Goal: Task Accomplishment & Management: Manage account settings

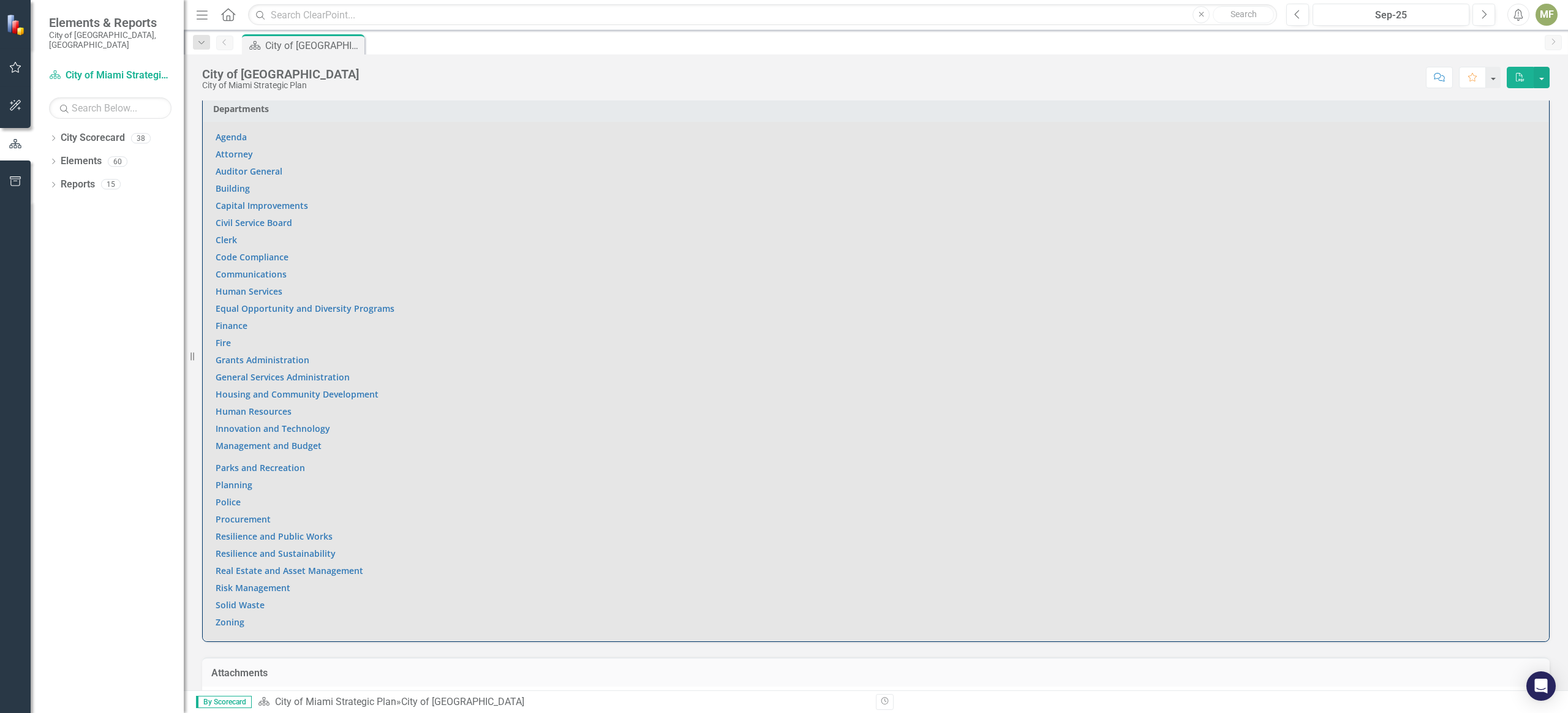
scroll to position [794, 0]
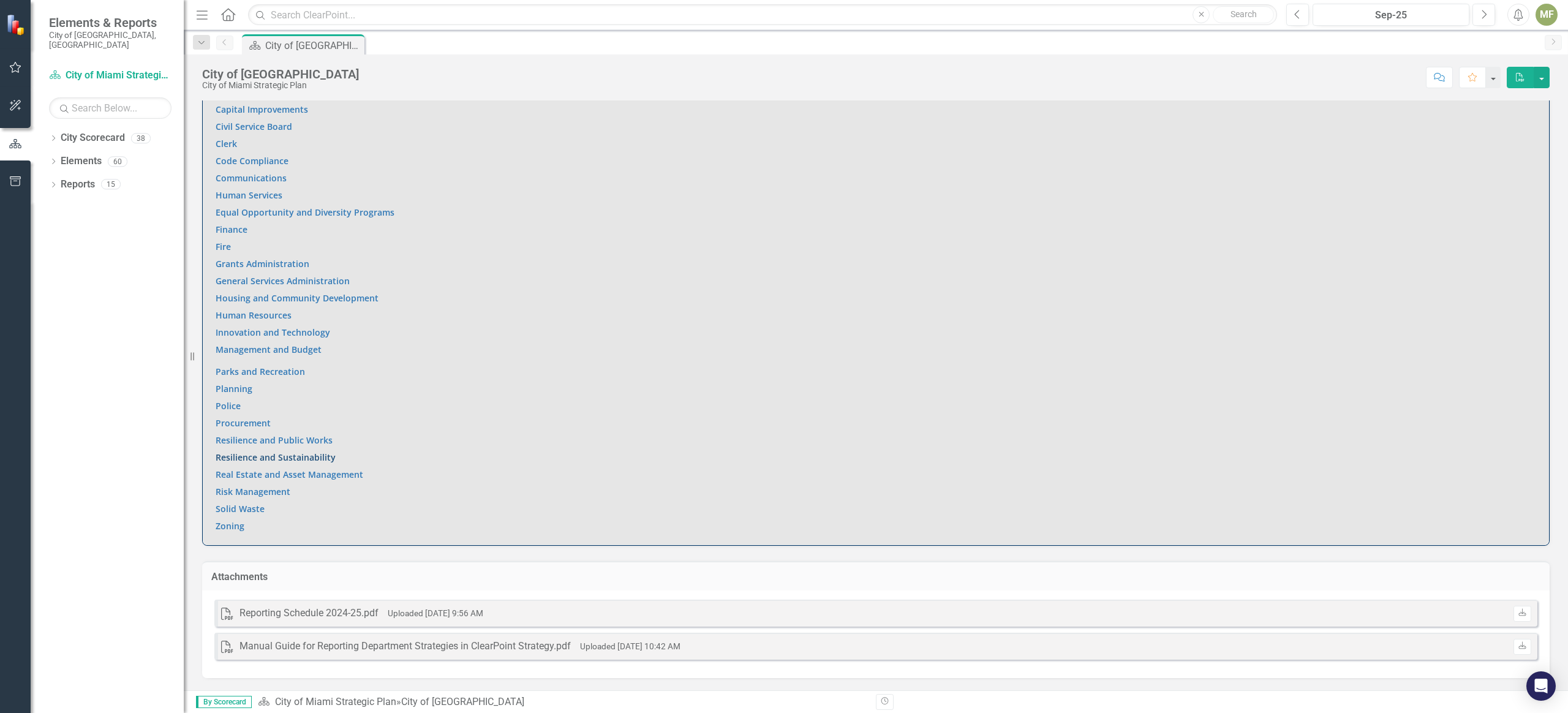
click at [278, 457] on link "Resilience and Sustainability" at bounding box center [275, 457] width 120 height 12
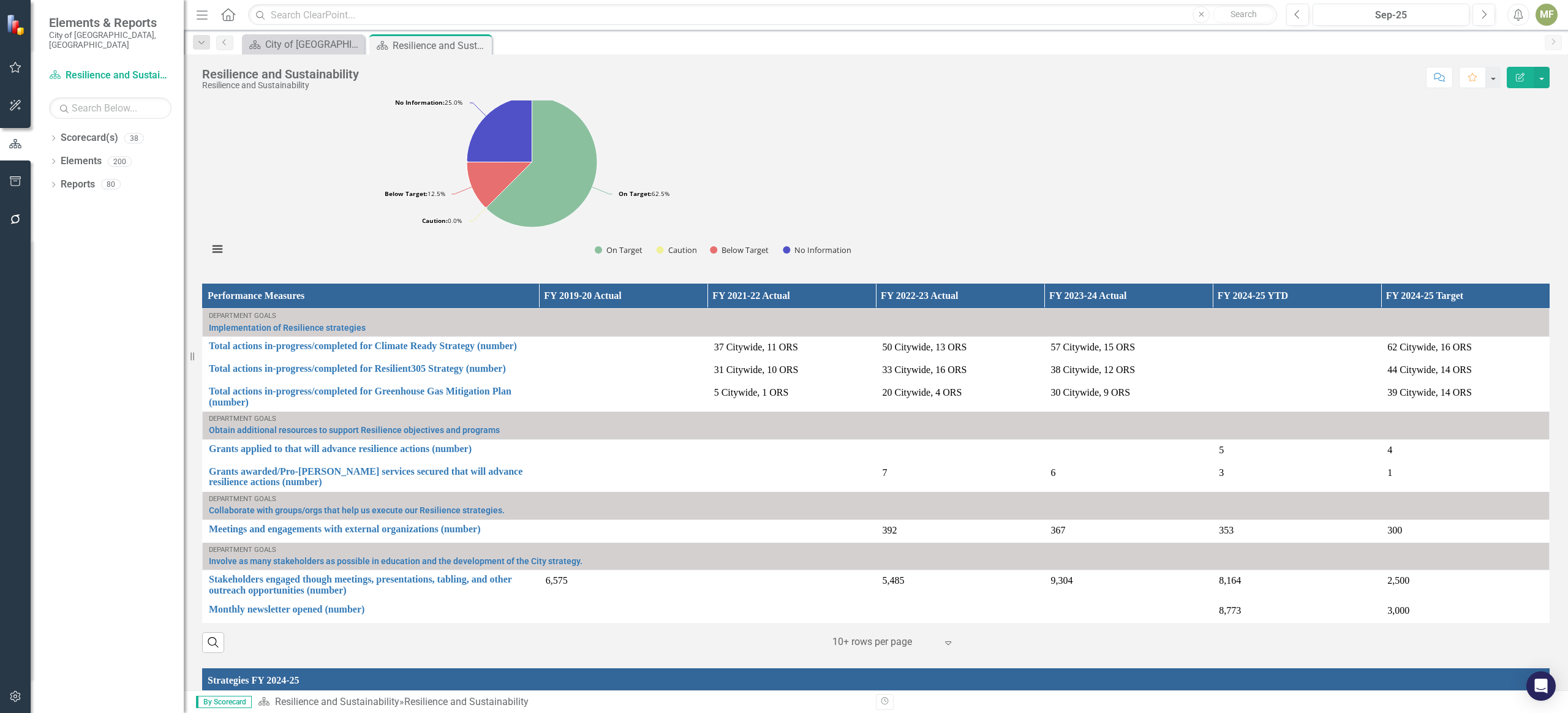
scroll to position [1083, 0]
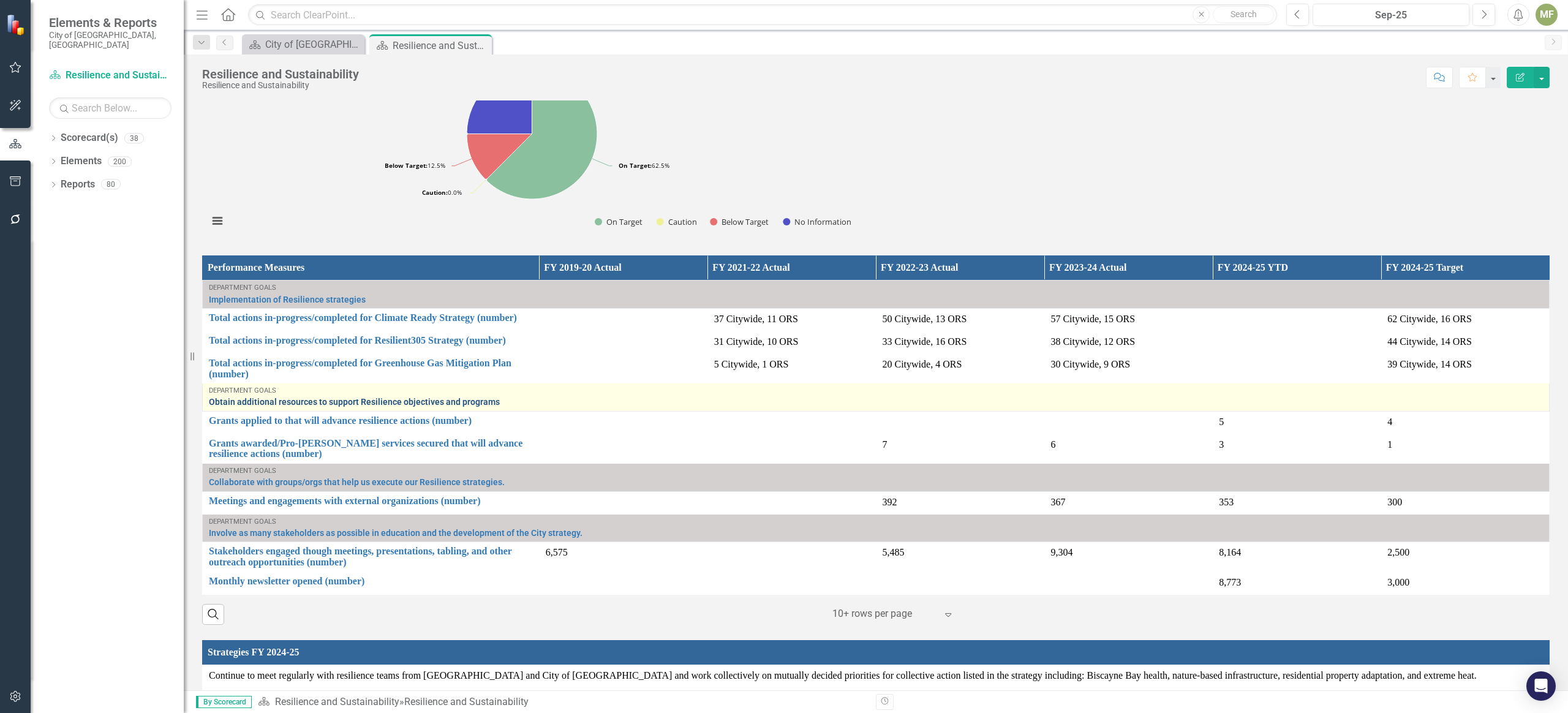
click at [335, 402] on link "Obtain additional resources to support Resilience objectives and programs" at bounding box center [875, 402] width 1334 height 9
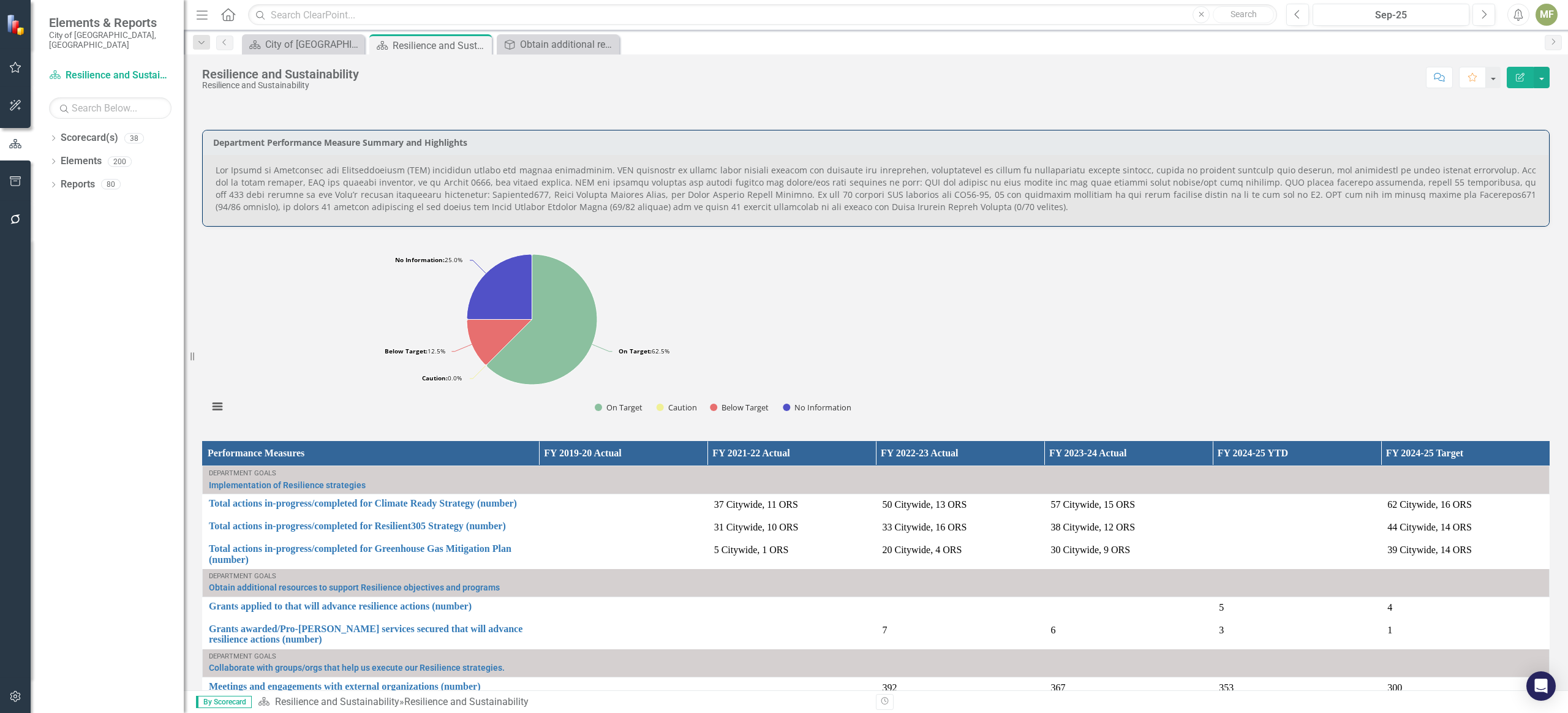
scroll to position [1045, 0]
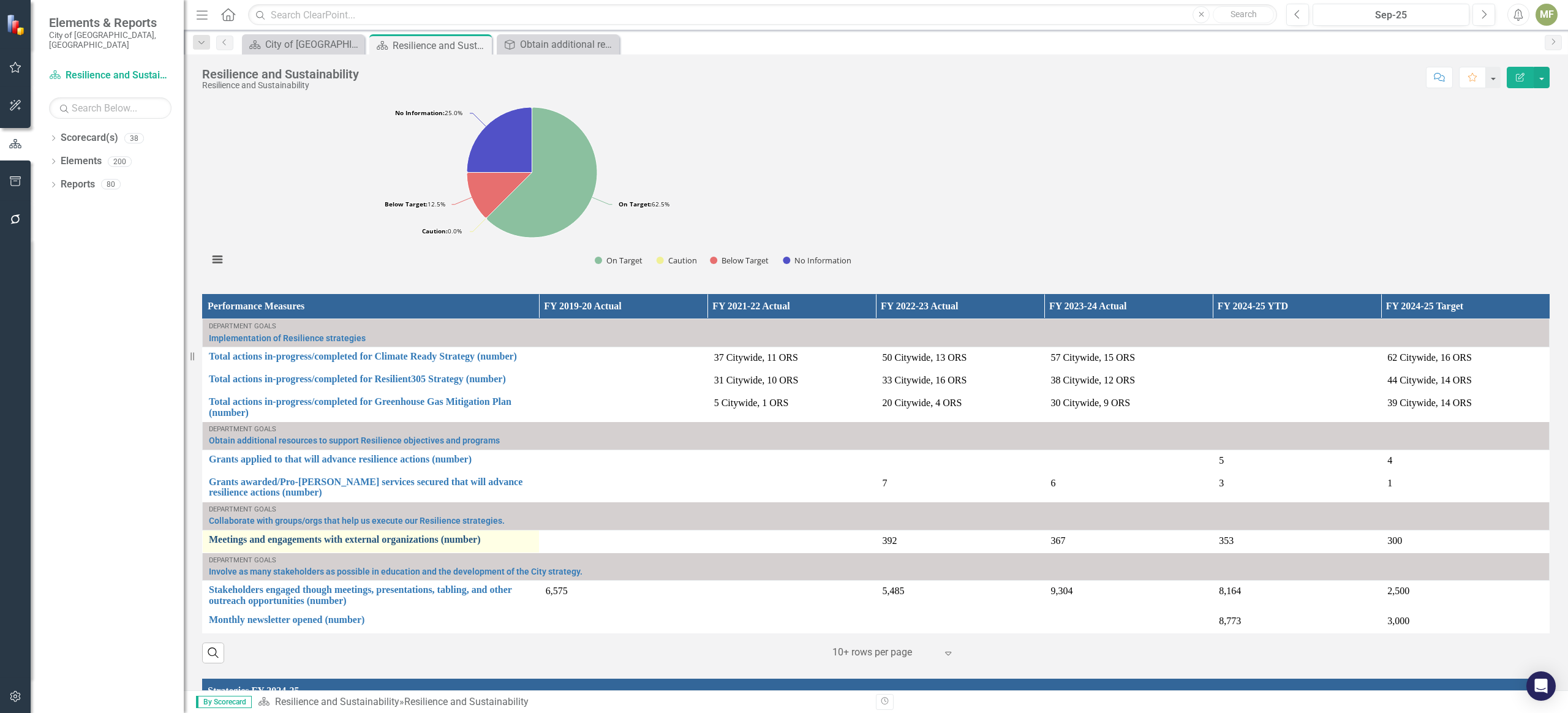
click at [361, 496] on link "Meetings and engagements with external organizations (number)" at bounding box center [370, 539] width 324 height 11
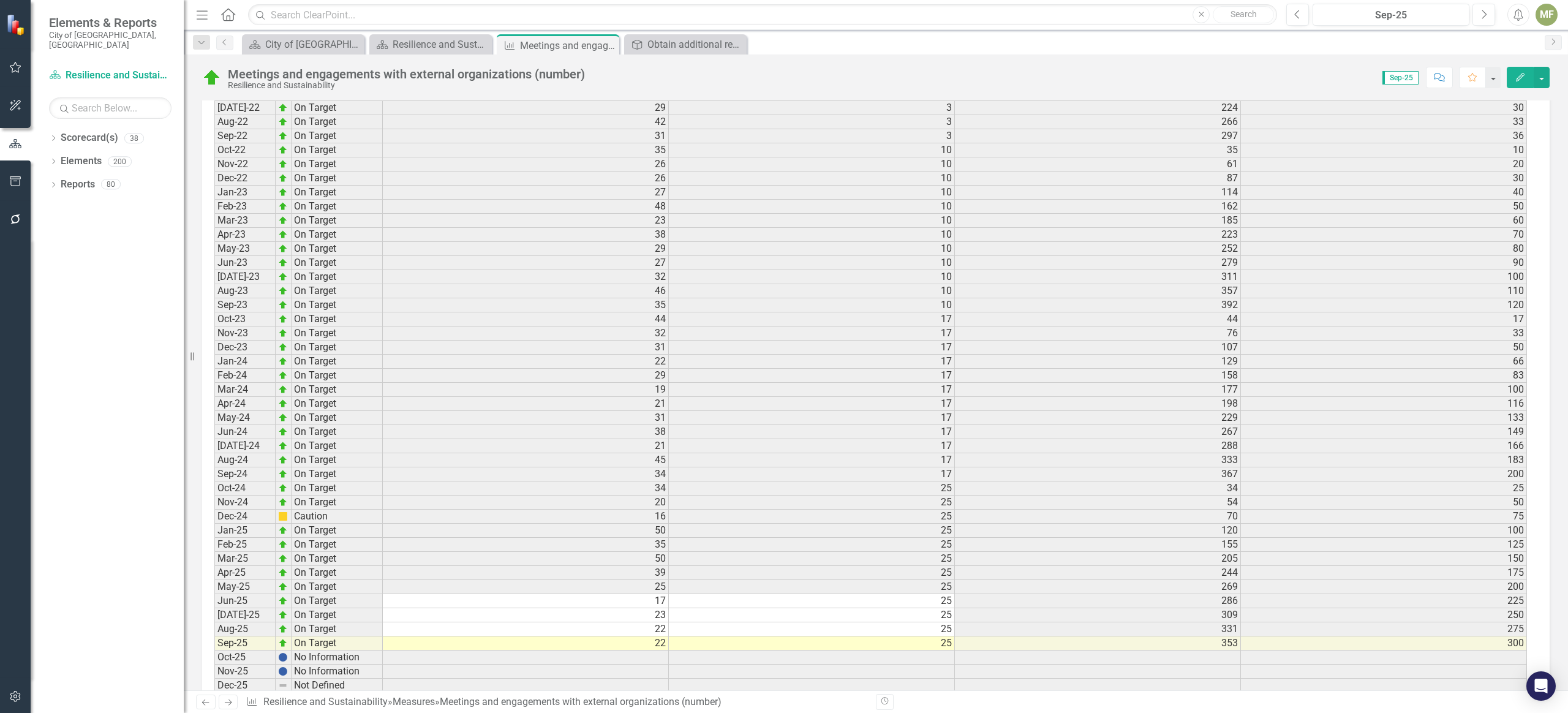
scroll to position [1460, 0]
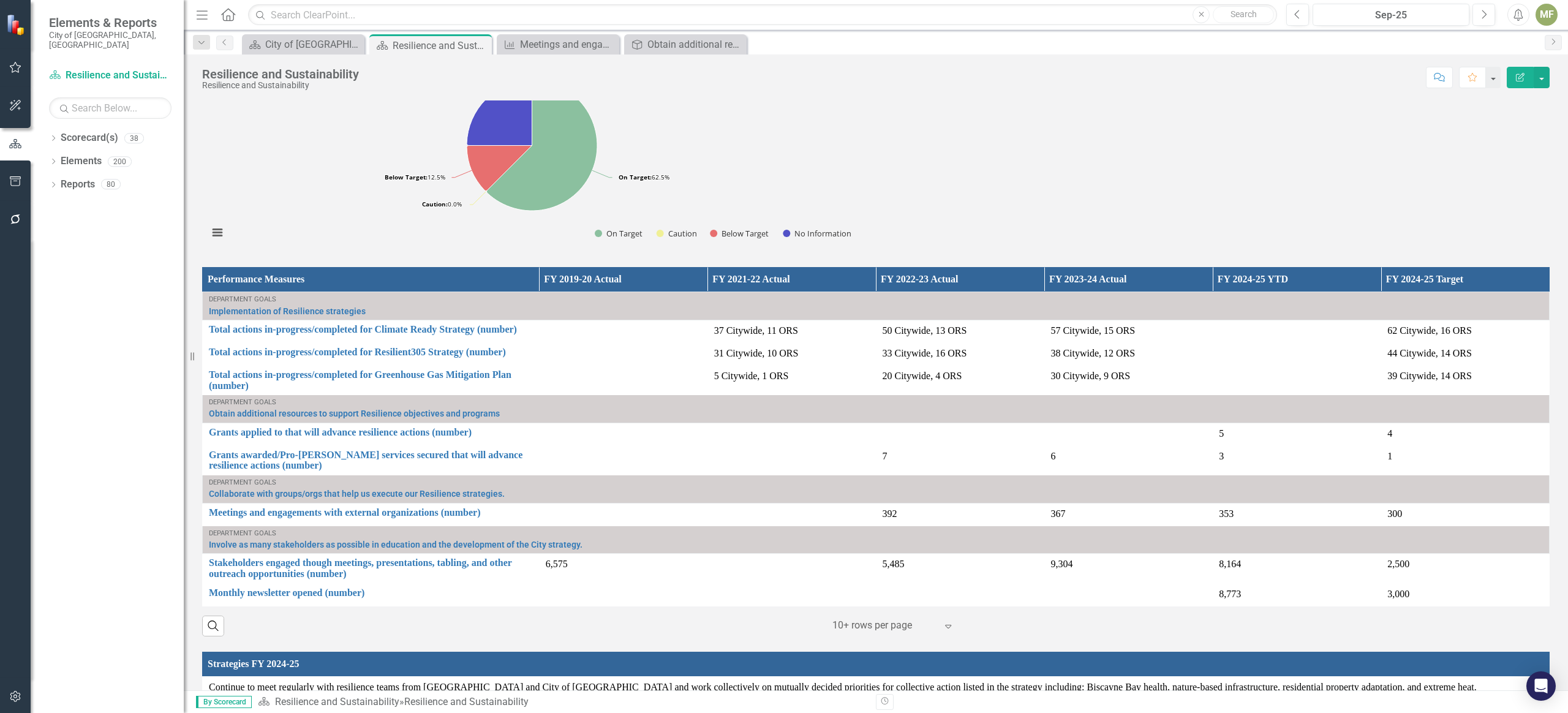
scroll to position [1378, 0]
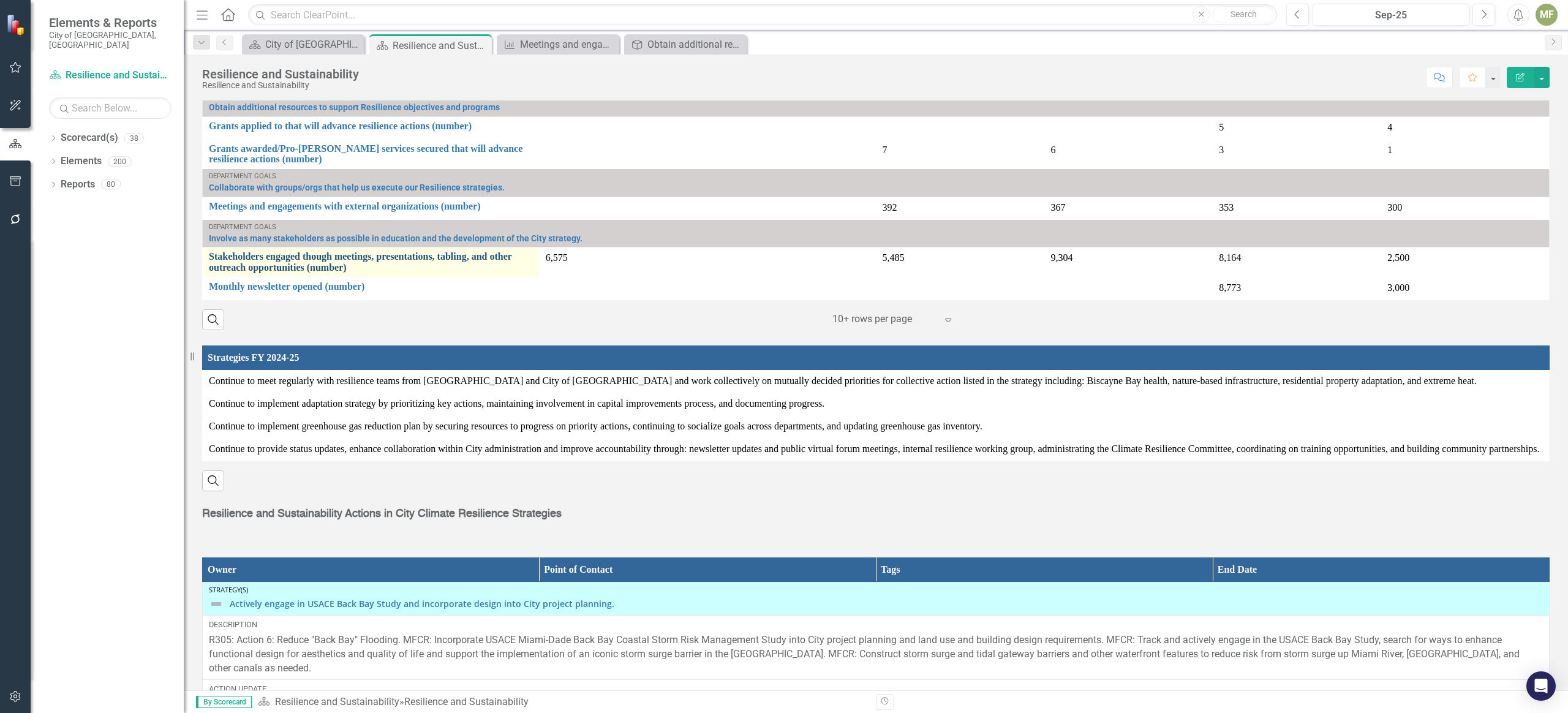
click at [457, 254] on link "Stakeholders engaged though meetings, presentations, tabling, and other outreac…" at bounding box center [370, 262] width 324 height 21
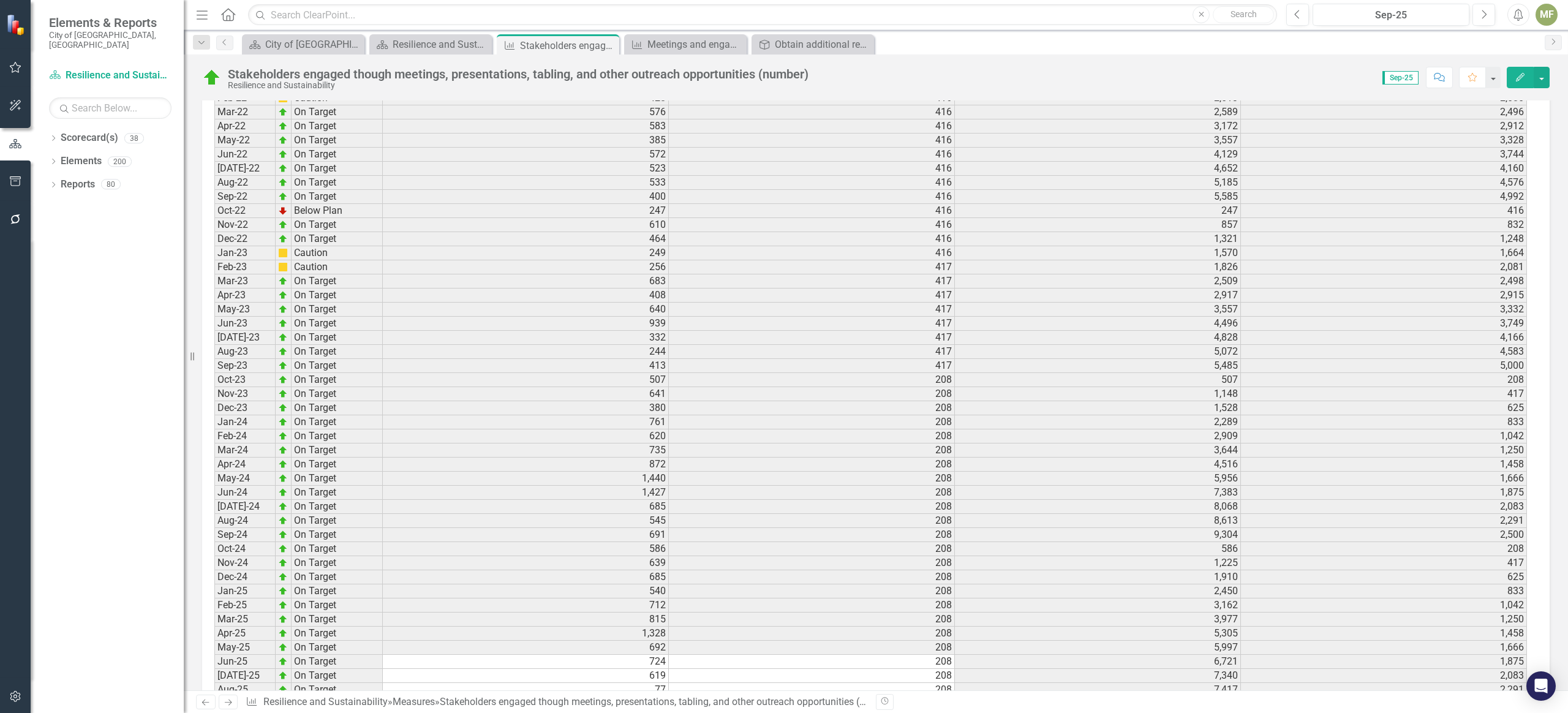
scroll to position [1527, 0]
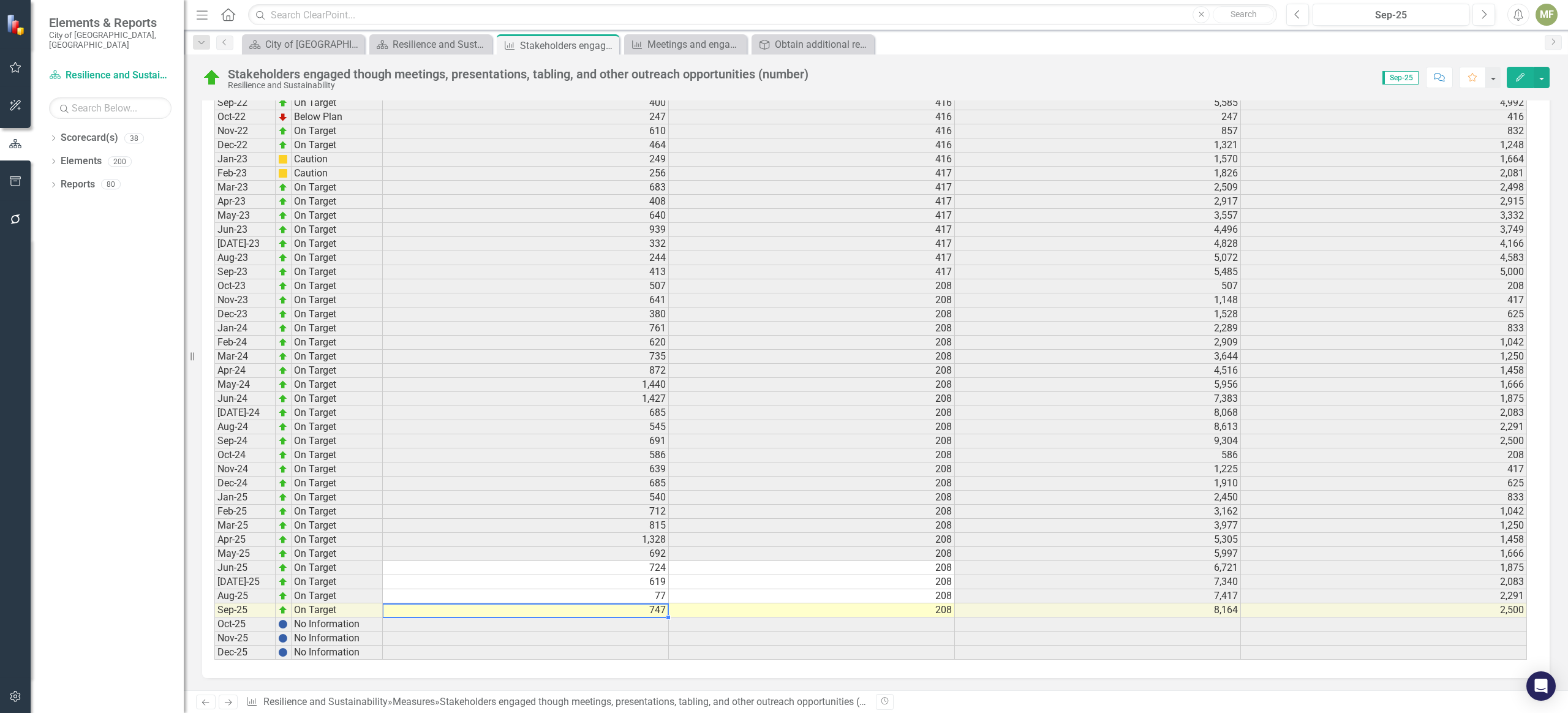
click at [647, 496] on td "747" at bounding box center [526, 610] width 286 height 14
click at [659, 496] on td "747" at bounding box center [526, 610] width 286 height 14
click at [662, 496] on td "747" at bounding box center [526, 610] width 286 height 14
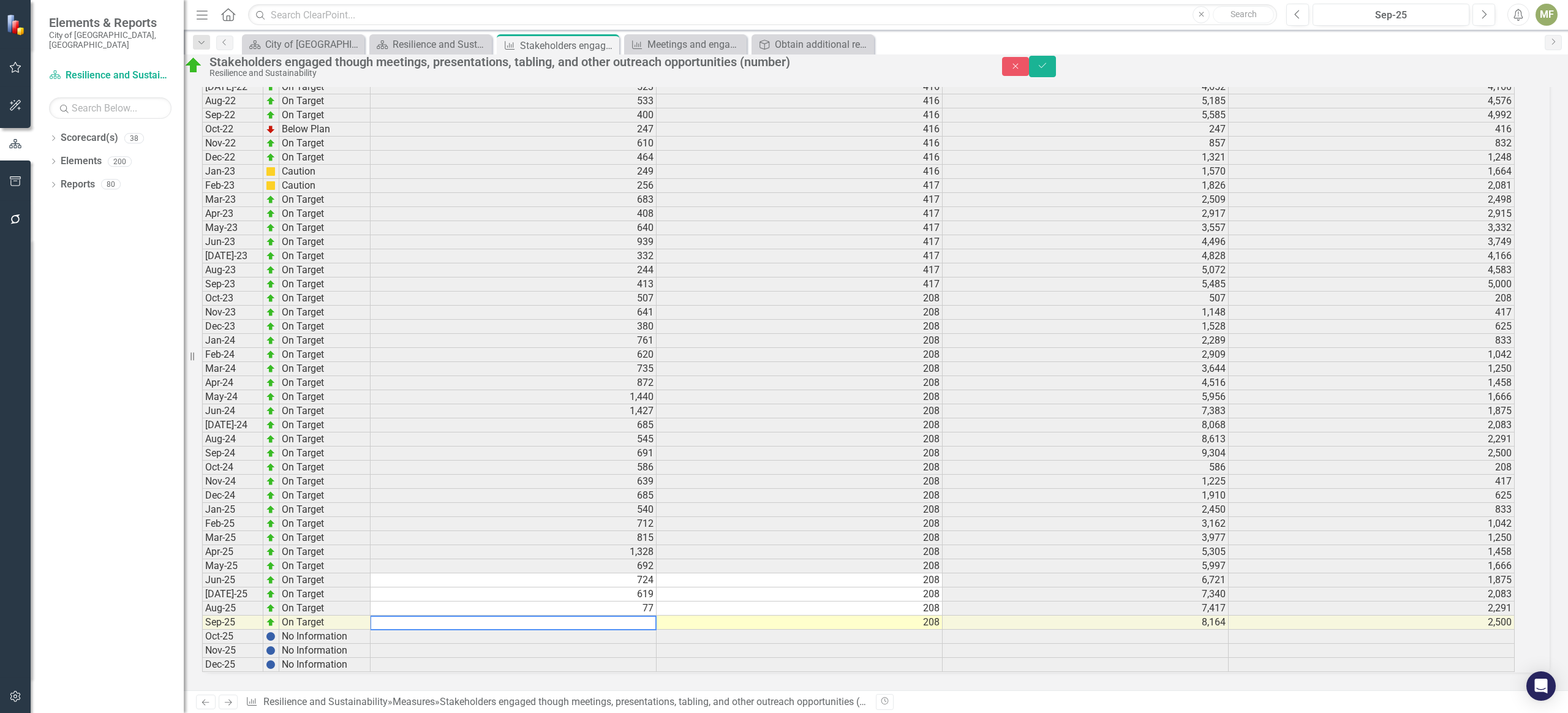
drag, startPoint x: 409, startPoint y: 610, endPoint x: 392, endPoint y: 610, distance: 17.0
click at [392, 496] on textarea at bounding box center [513, 623] width 286 height 15
type textarea "759"
click at [1056, 72] on button "Save" at bounding box center [1042, 66] width 27 height 21
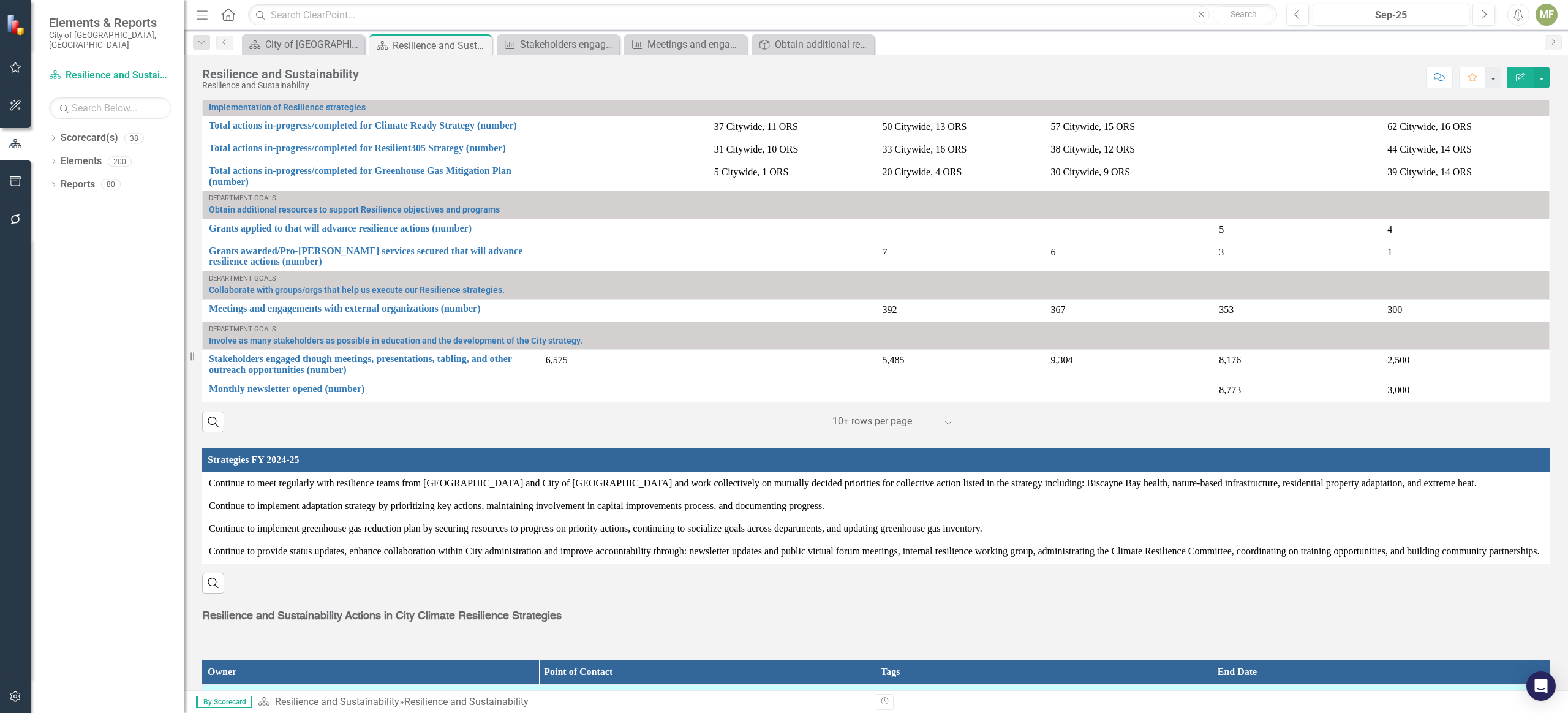
scroll to position [1309, 0]
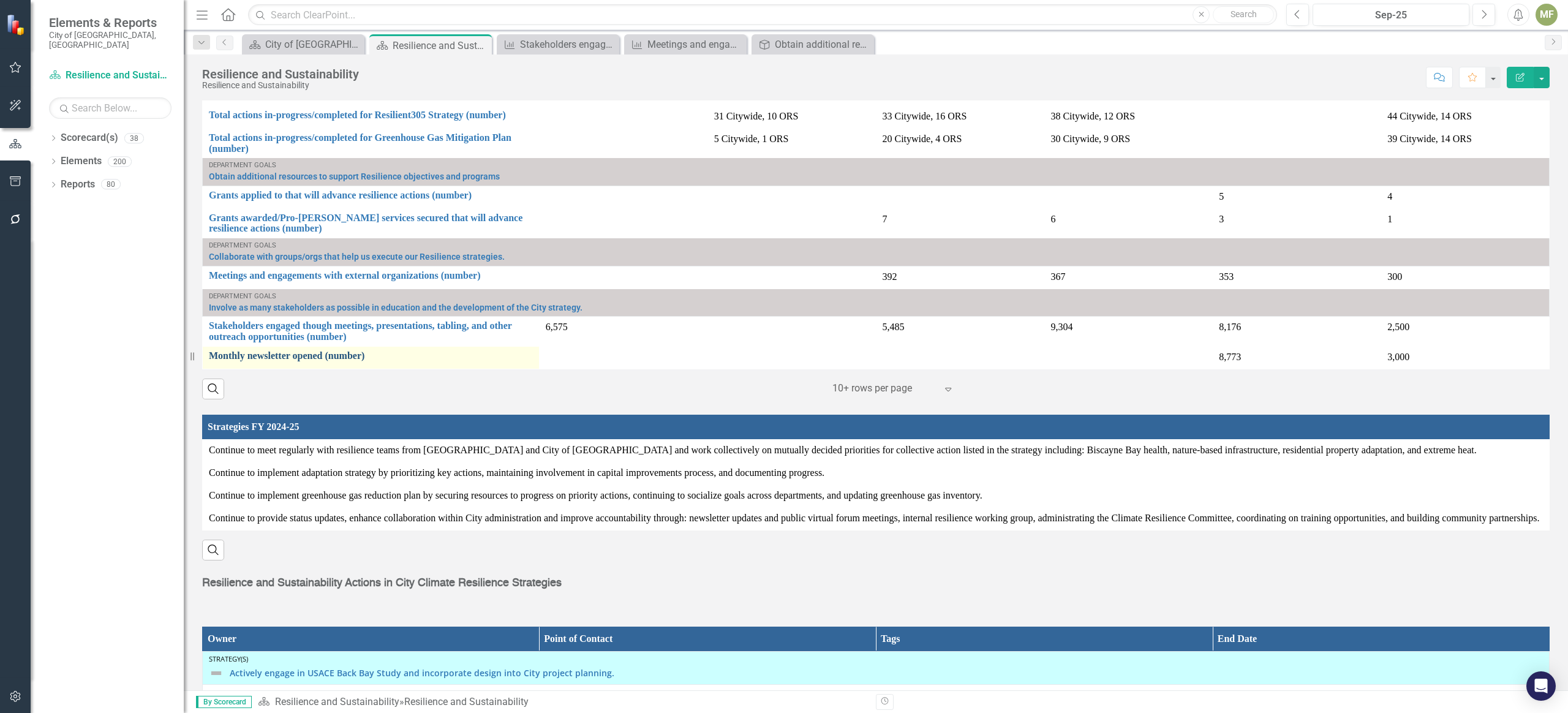
click at [305, 359] on link "Monthly newsletter opened (number)" at bounding box center [370, 356] width 324 height 11
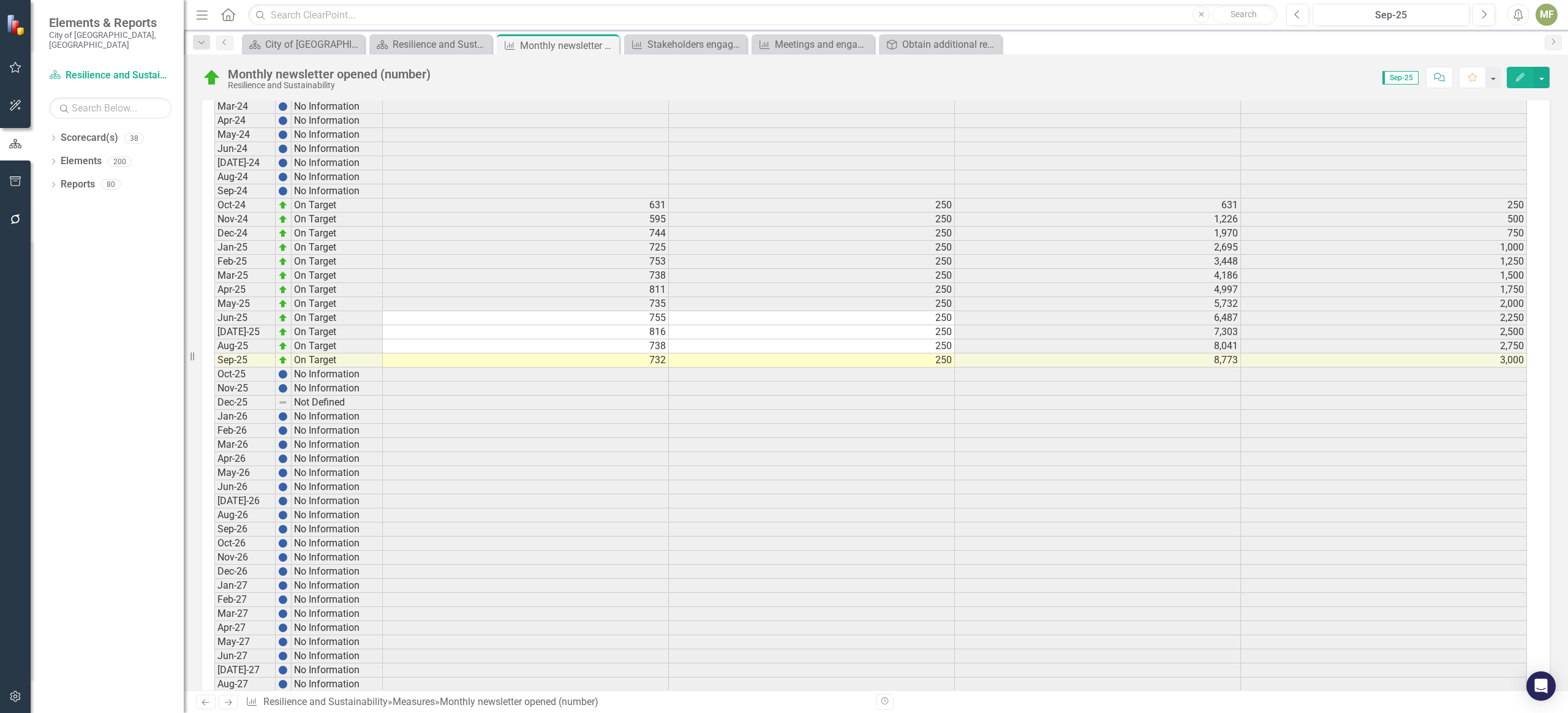
scroll to position [2082, 0]
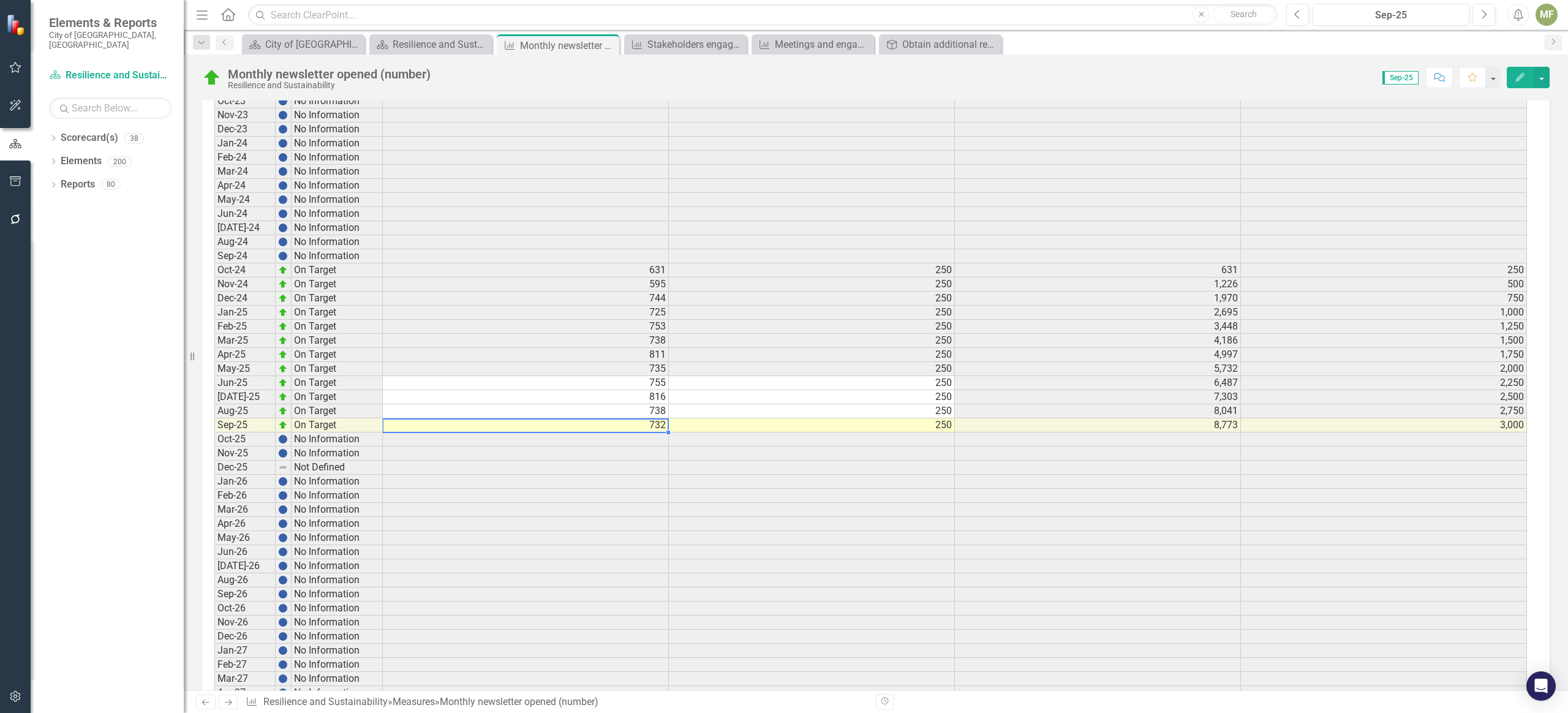
click at [657, 421] on td "732" at bounding box center [526, 425] width 286 height 14
click at [649, 426] on td "732" at bounding box center [526, 425] width 286 height 14
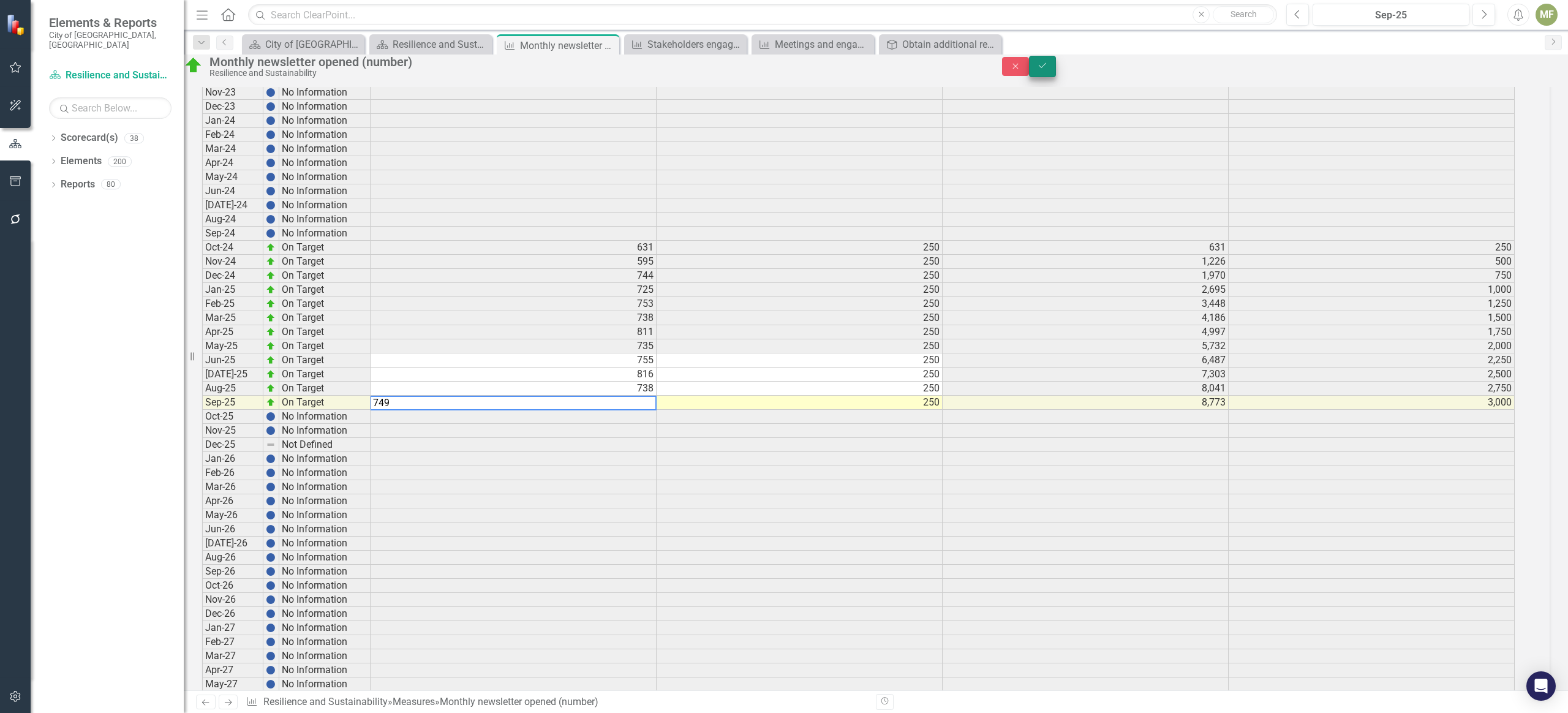
type textarea "749"
click at [1056, 69] on button "Save" at bounding box center [1042, 66] width 27 height 21
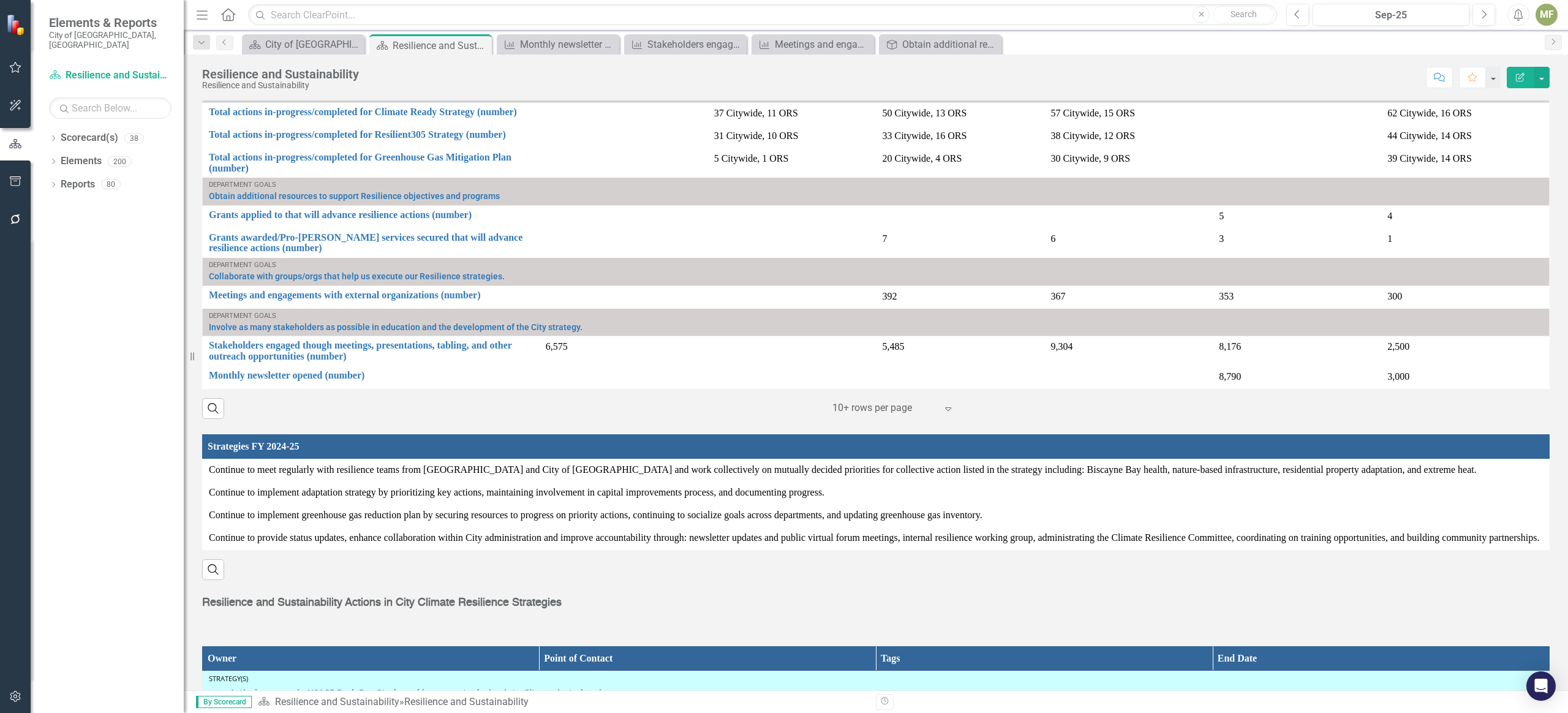
scroll to position [1301, 0]
